Goal: Task Accomplishment & Management: Use online tool/utility

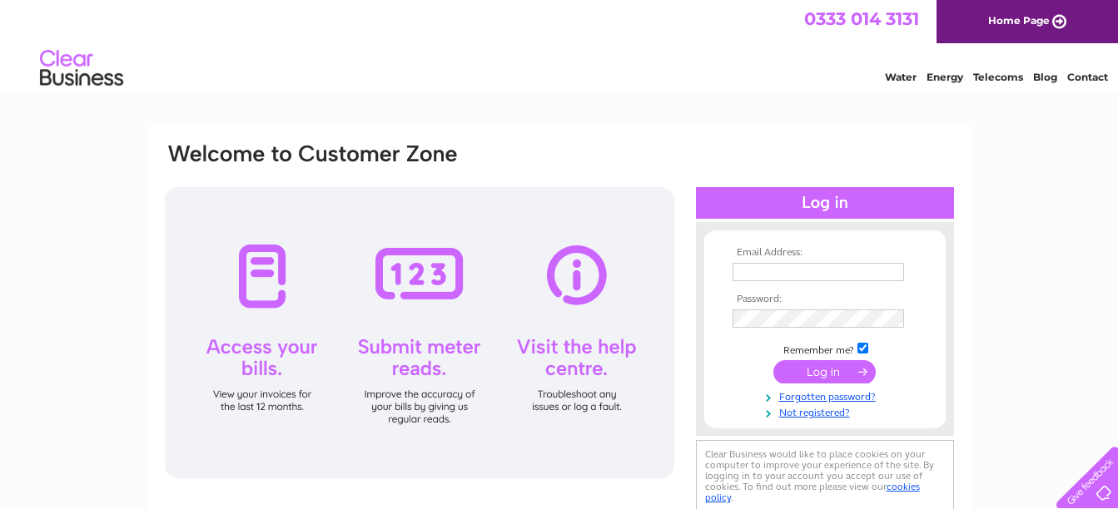
type input "[EMAIL_ADDRESS][DOMAIN_NAME]"
click at [818, 368] on input "submit" at bounding box center [824, 371] width 102 height 23
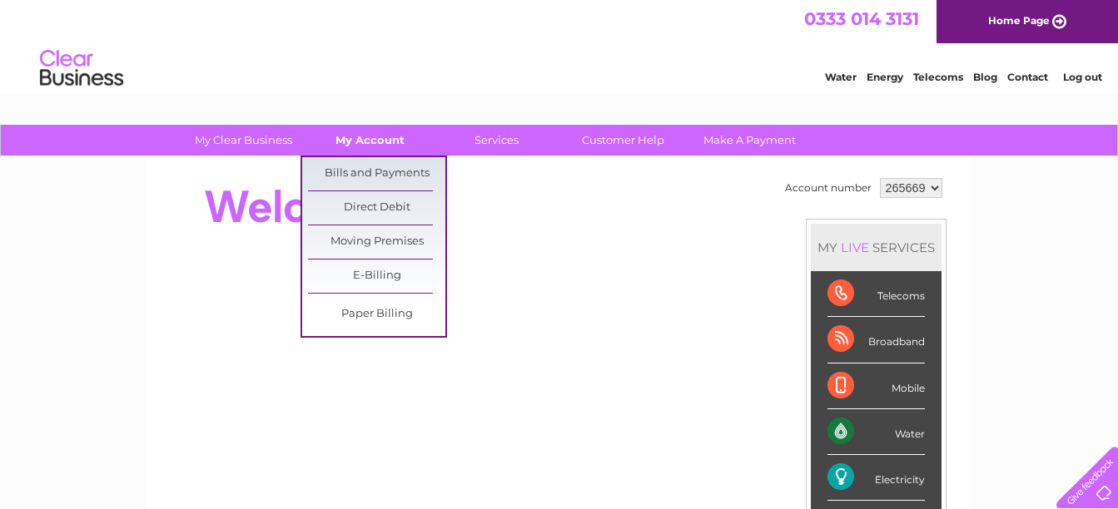
click at [370, 145] on link "My Account" at bounding box center [369, 140] width 137 height 31
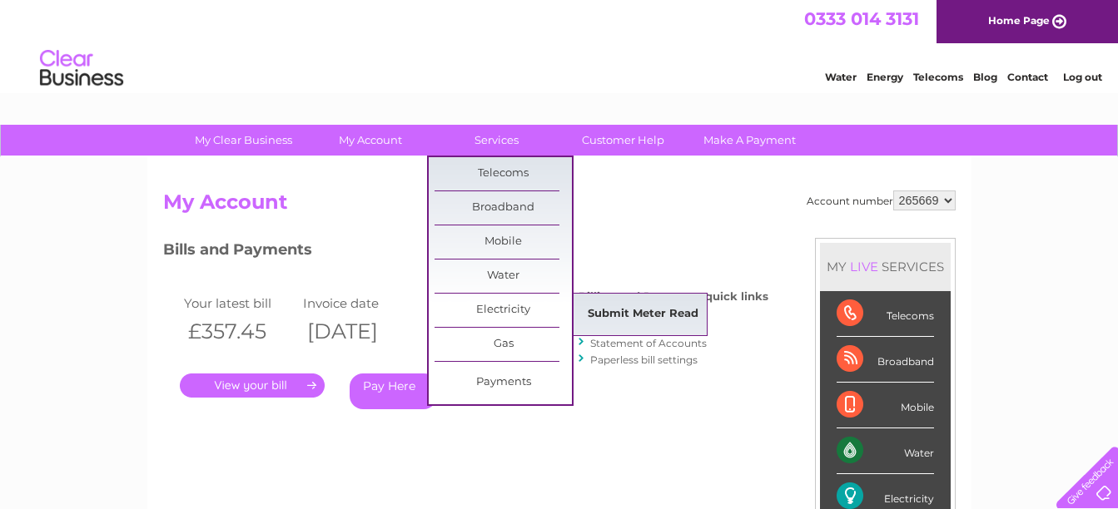
click at [600, 306] on link "Submit Meter Read" at bounding box center [642, 314] width 137 height 33
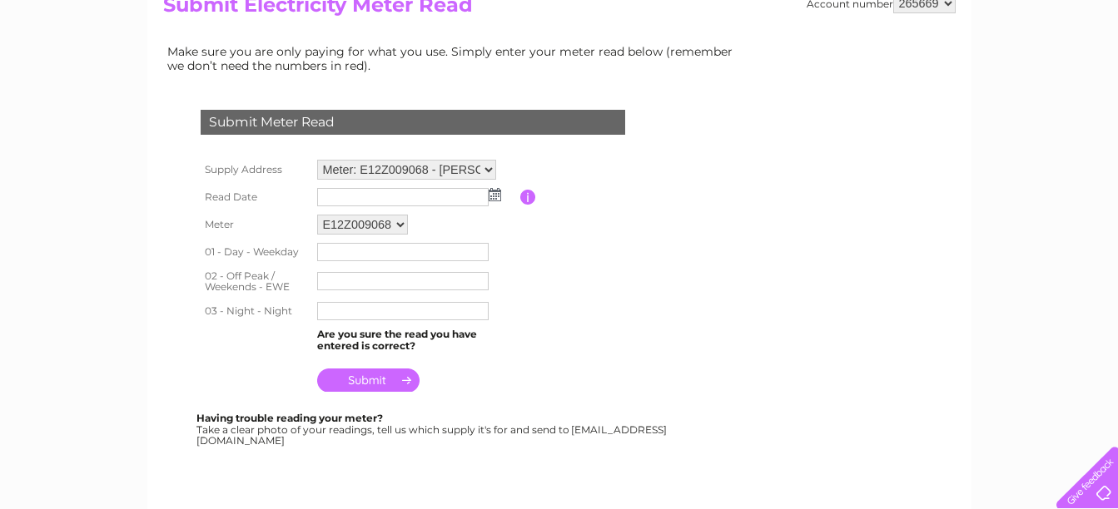
scroll to position [250, 0]
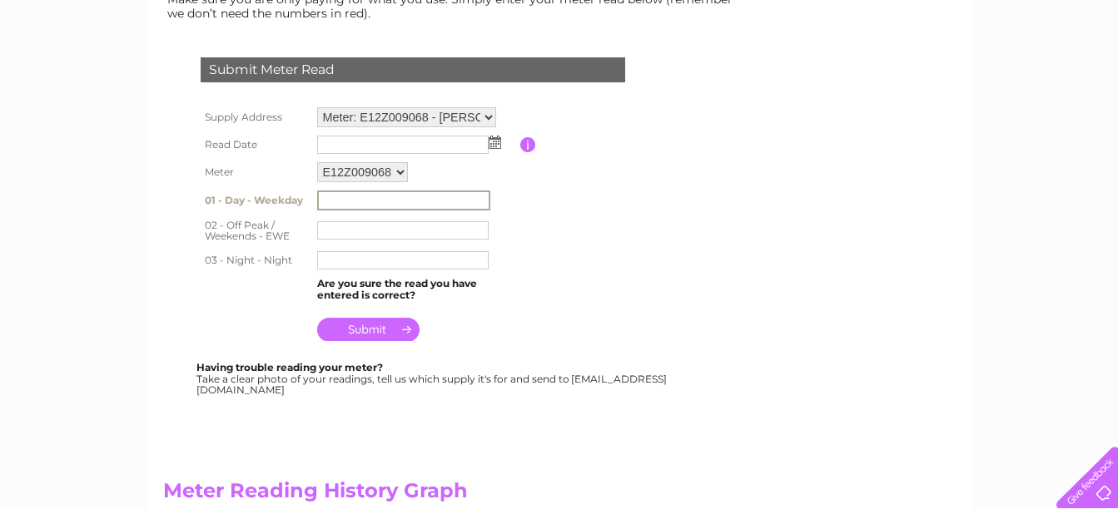
click at [369, 202] on input "text" at bounding box center [403, 201] width 173 height 20
type input "45208"
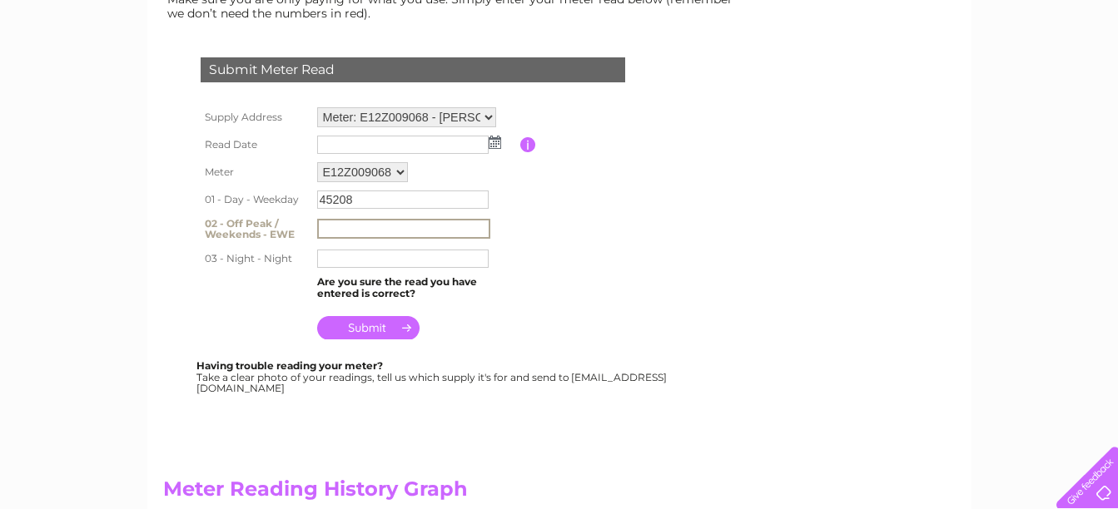
click at [365, 229] on input "text" at bounding box center [403, 229] width 173 height 20
type input "91710"
click at [368, 256] on input "text" at bounding box center [402, 259] width 171 height 18
type input "50228"
click at [370, 335] on input "submit" at bounding box center [368, 327] width 102 height 23
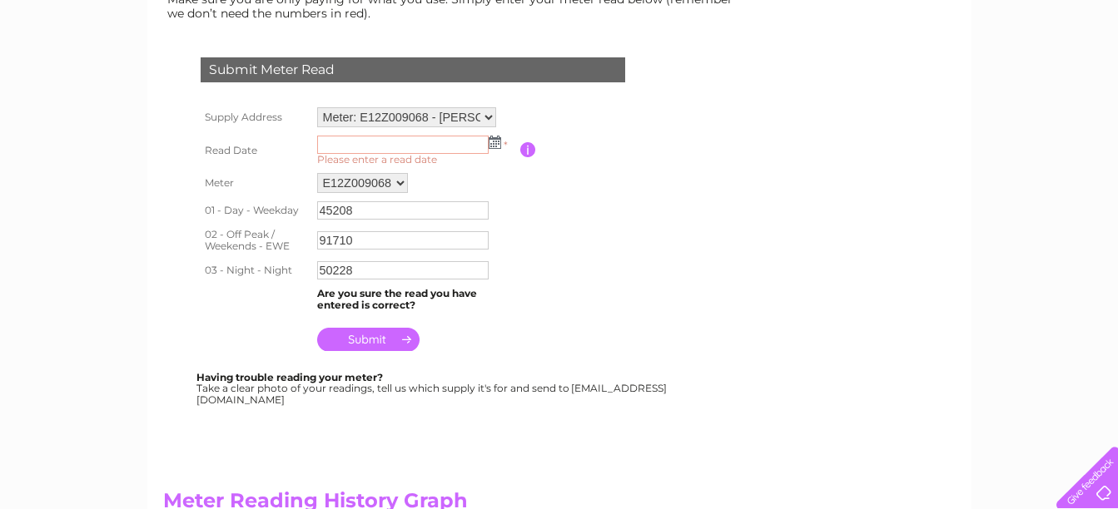
click at [469, 149] on input "text" at bounding box center [402, 145] width 171 height 18
click at [494, 146] on img at bounding box center [495, 142] width 12 height 13
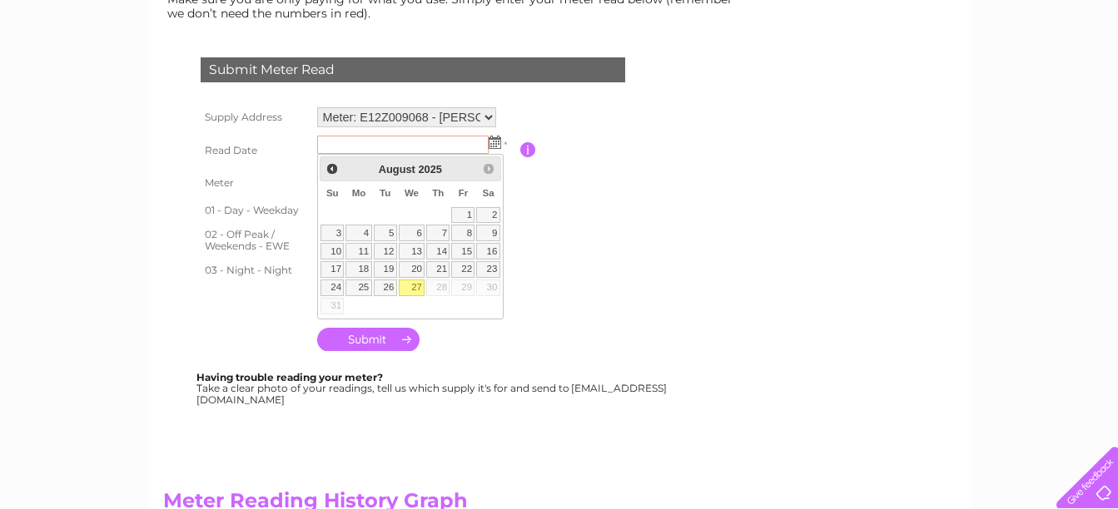
click at [414, 285] on link "27" at bounding box center [412, 288] width 27 height 17
type input "2025/08/27"
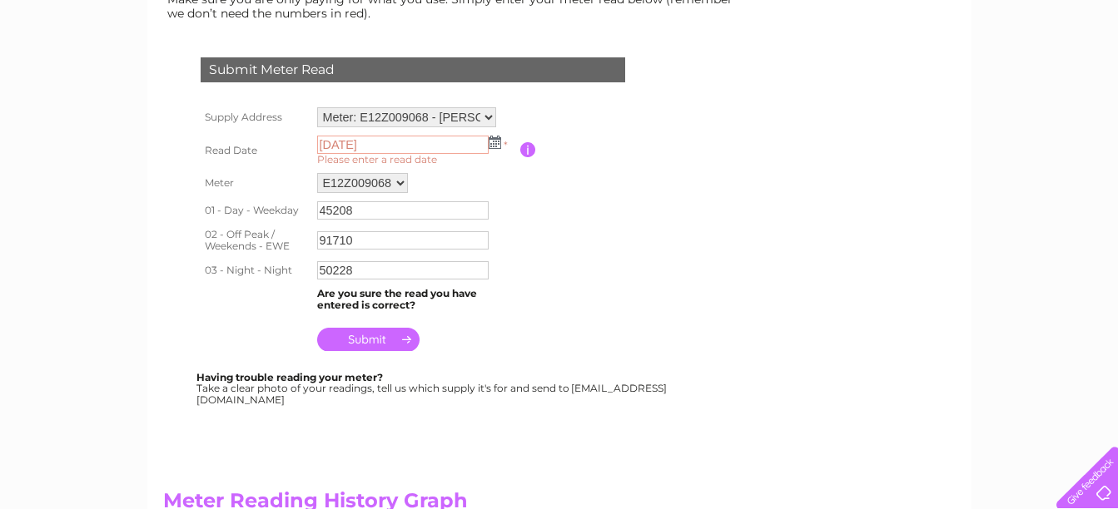
click at [384, 340] on input "submit" at bounding box center [368, 339] width 102 height 23
